Goal: Transaction & Acquisition: Purchase product/service

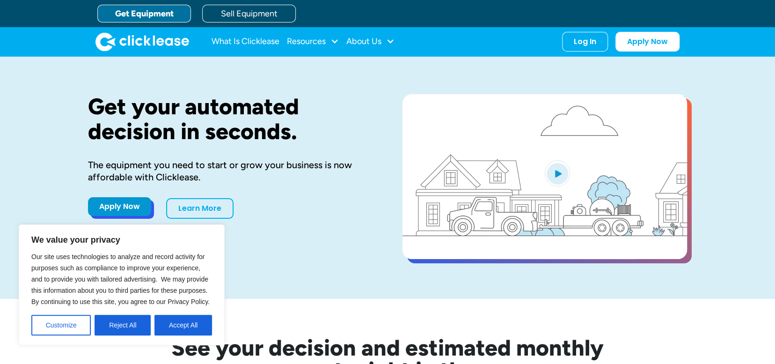
click at [121, 202] on link "Apply Now" at bounding box center [119, 206] width 63 height 19
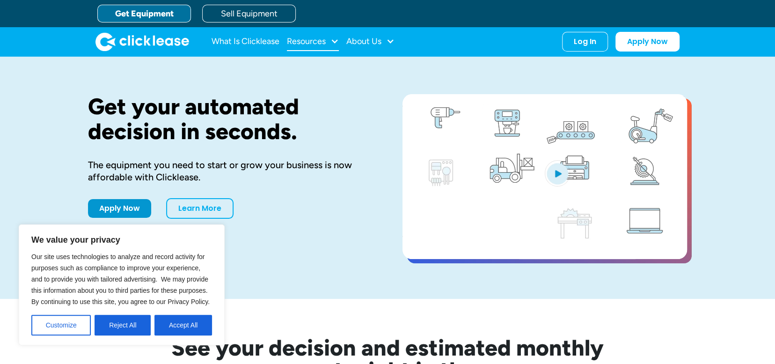
click at [315, 41] on div "Resources" at bounding box center [306, 41] width 39 height 0
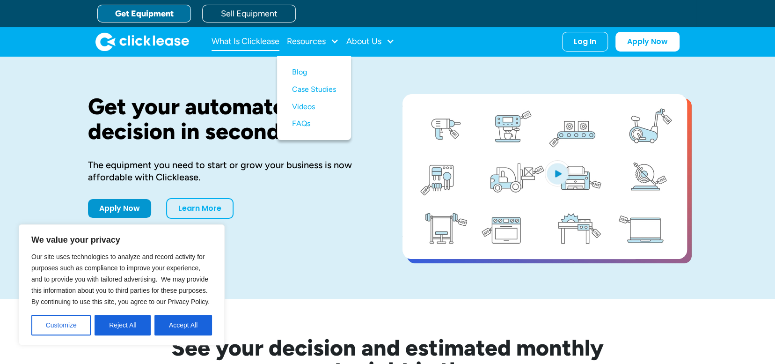
click at [253, 40] on link "What Is Clicklease" at bounding box center [246, 41] width 68 height 19
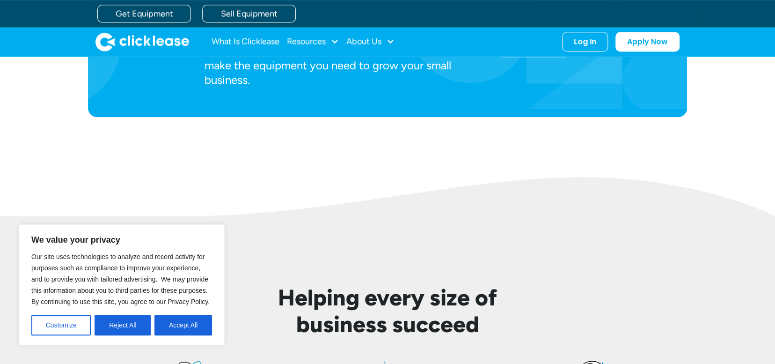
scroll to position [471, 0]
